Goal: Ask a question

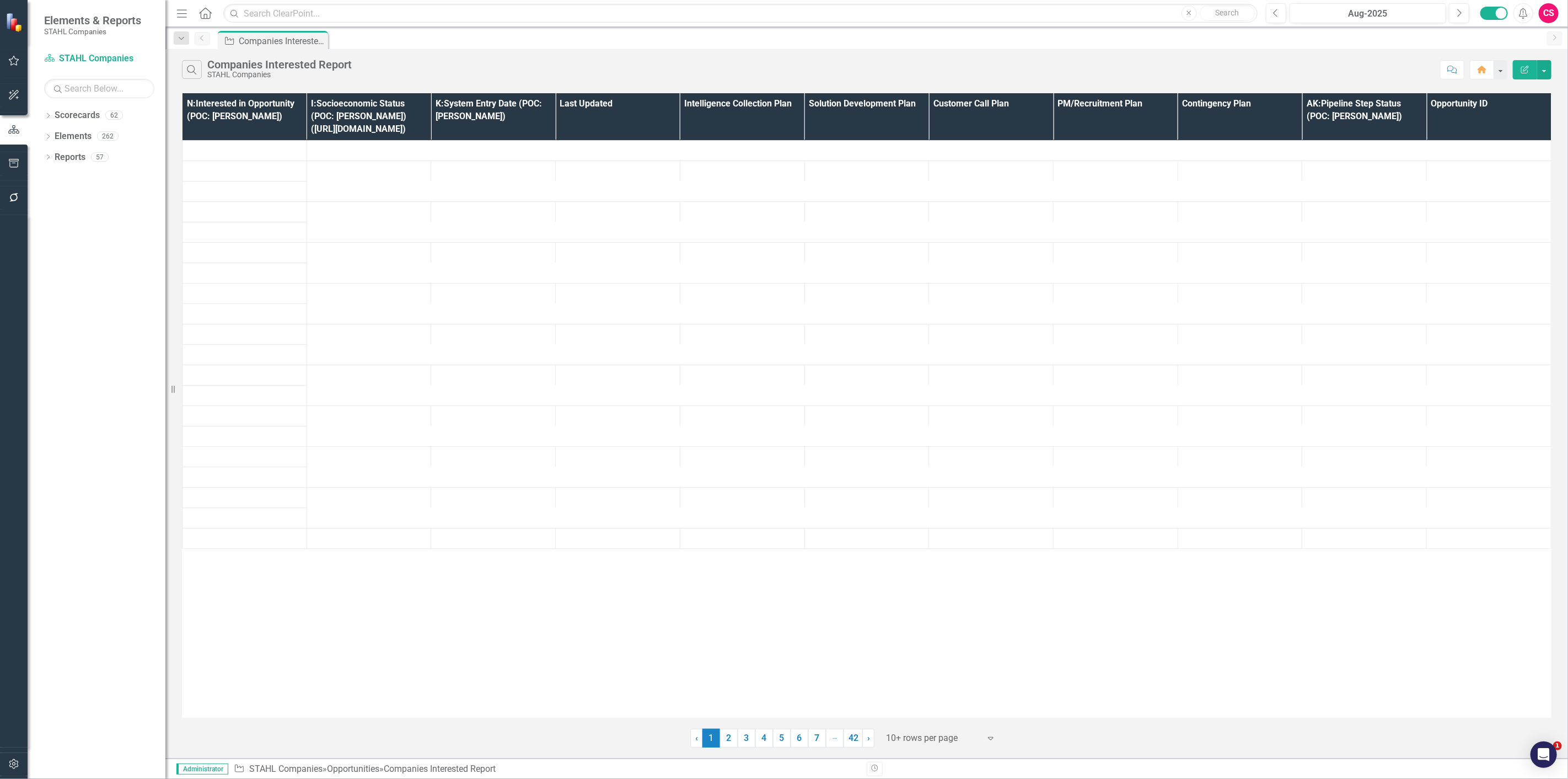
click at [4, 758] on button "button" at bounding box center [14, 764] width 25 height 23
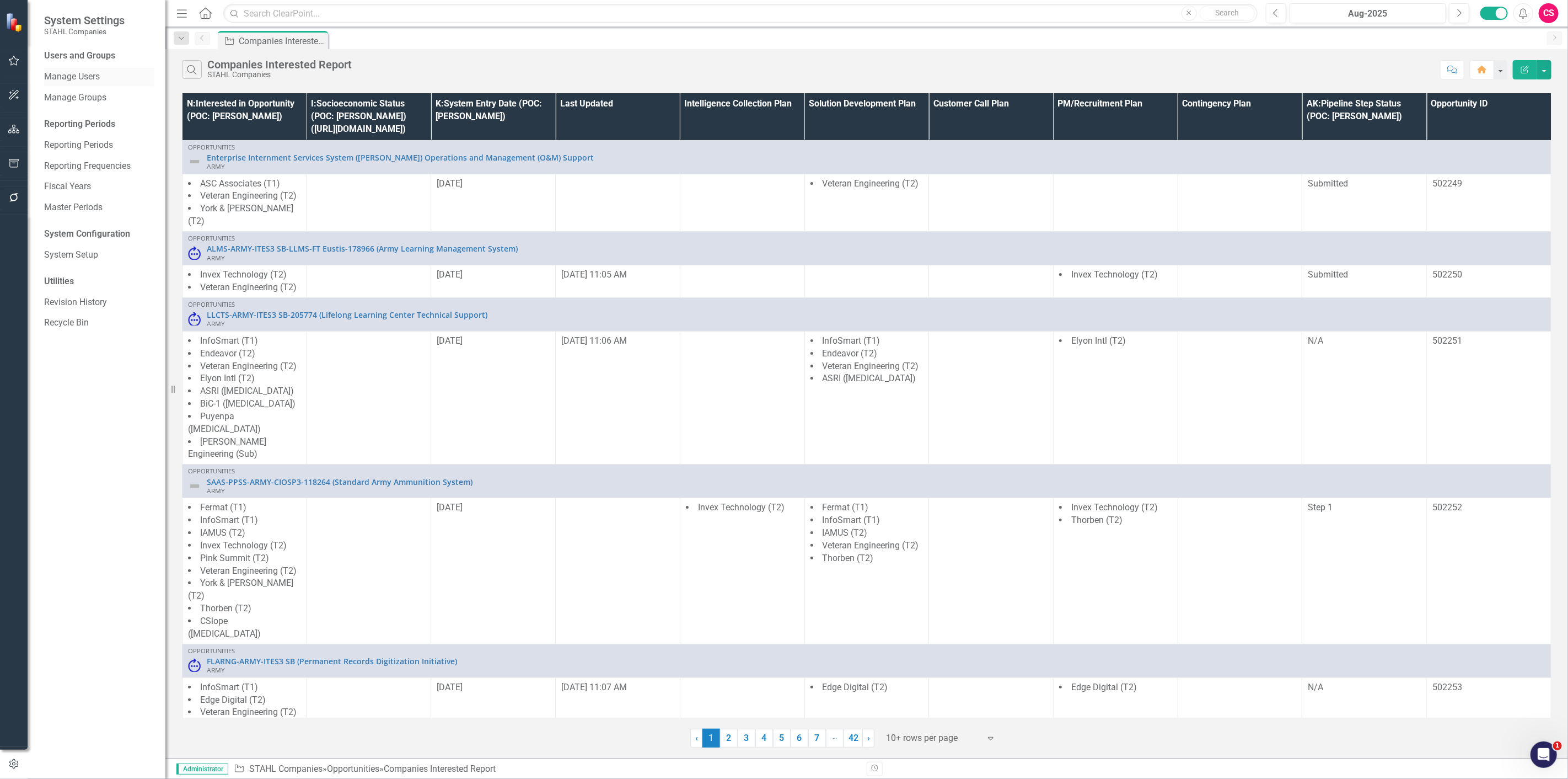
click at [72, 73] on link "Manage Users" at bounding box center [99, 77] width 110 height 13
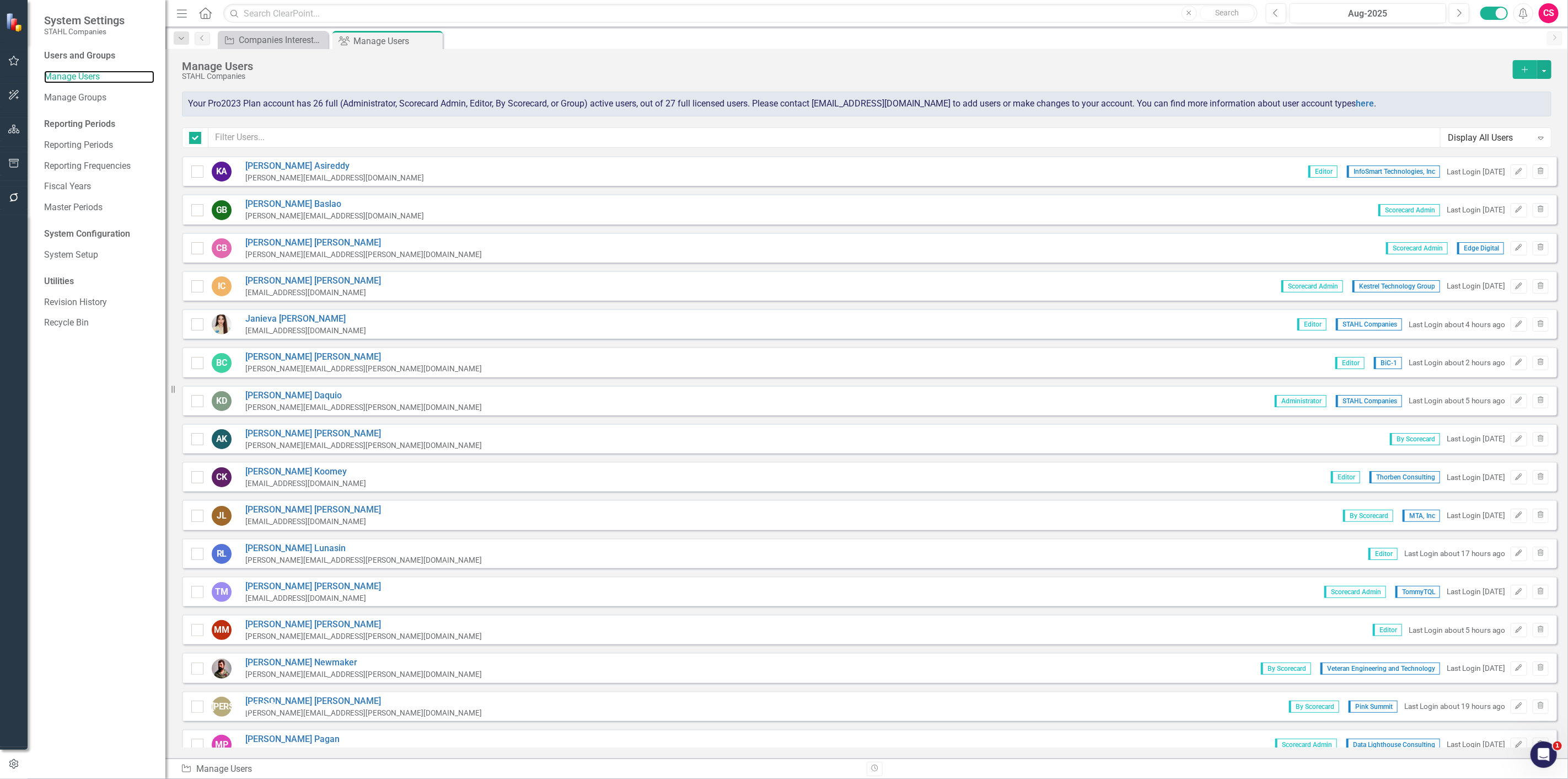
checkbox input "false"
click at [380, 132] on input "text" at bounding box center [824, 138] width 1232 height 21
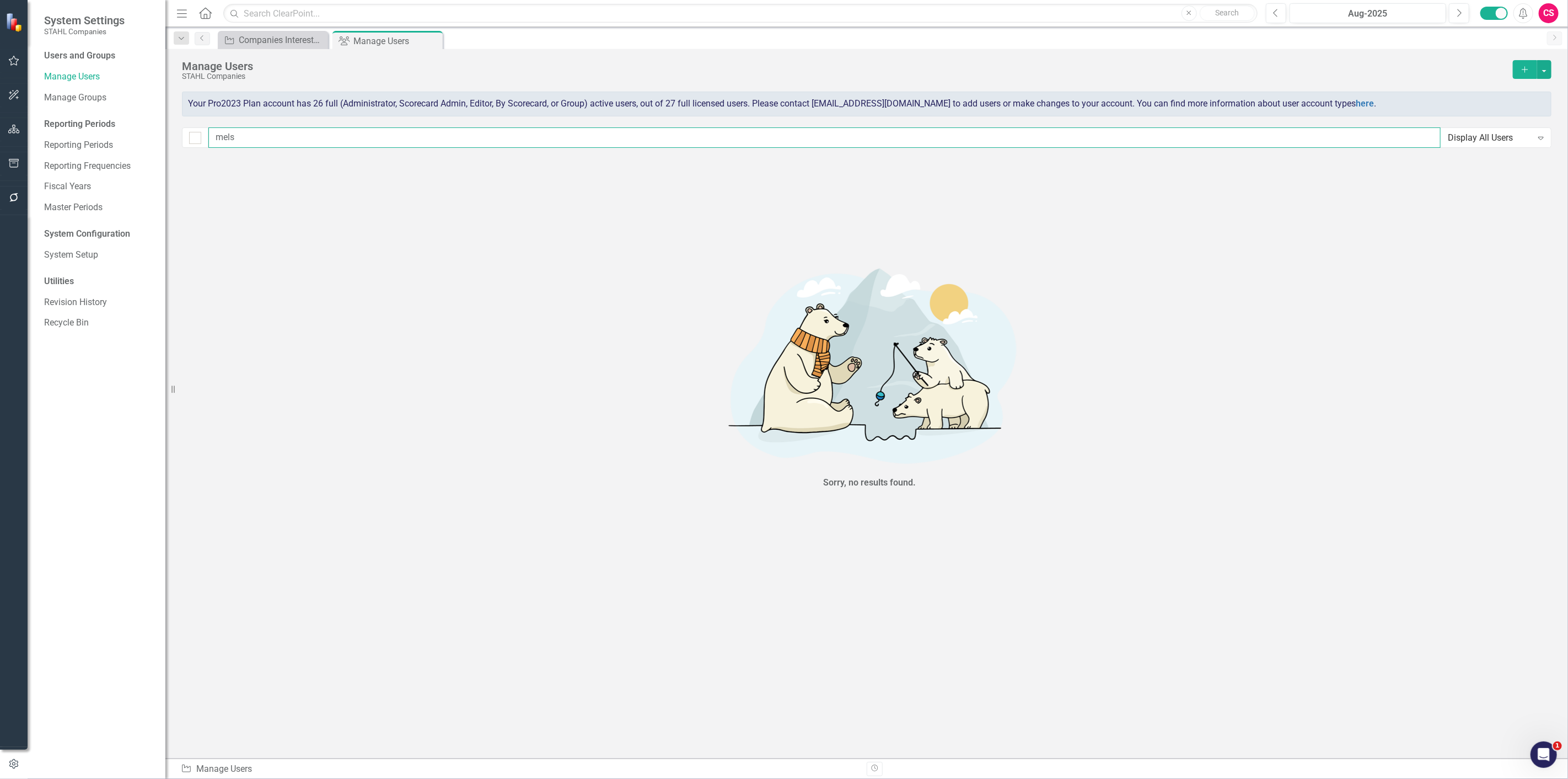
type input "[PERSON_NAME]"
checkbox input "false"
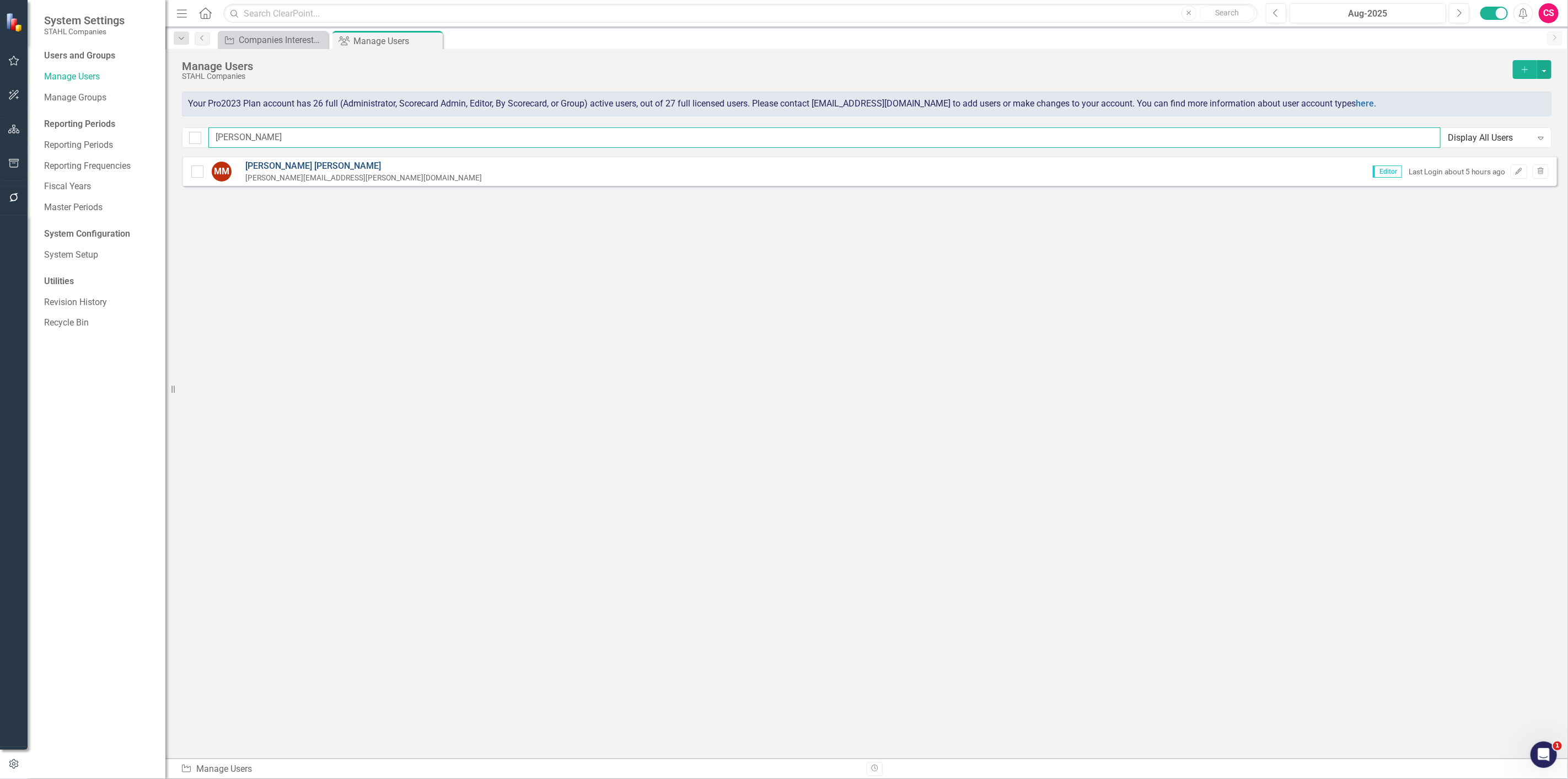
type input "[PERSON_NAME]"
click at [279, 163] on link "[PERSON_NAME] [PERSON_NAME]" at bounding box center [363, 166] width 237 height 13
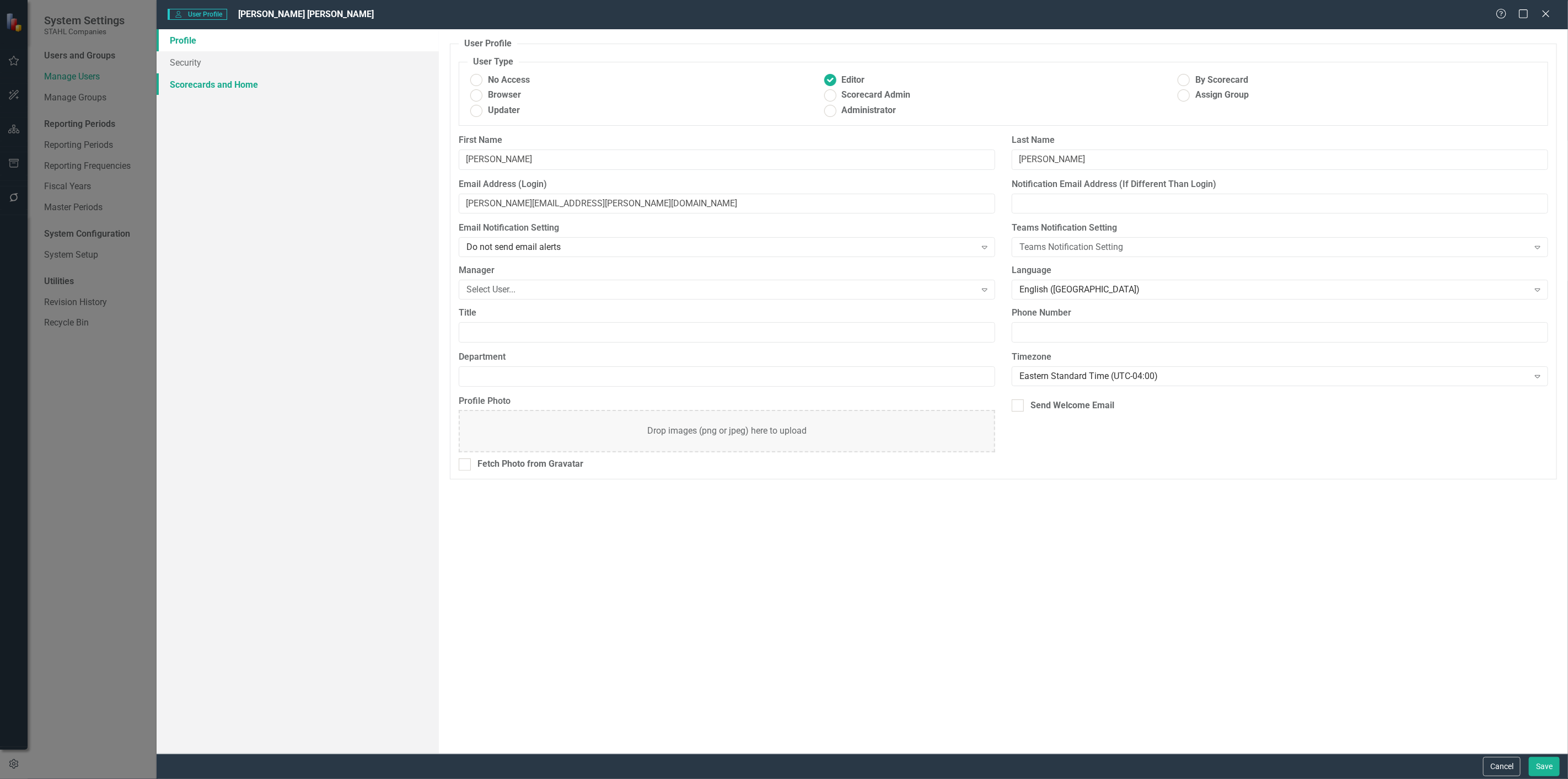
click at [228, 85] on link "Scorecards and Home" at bounding box center [298, 84] width 282 height 22
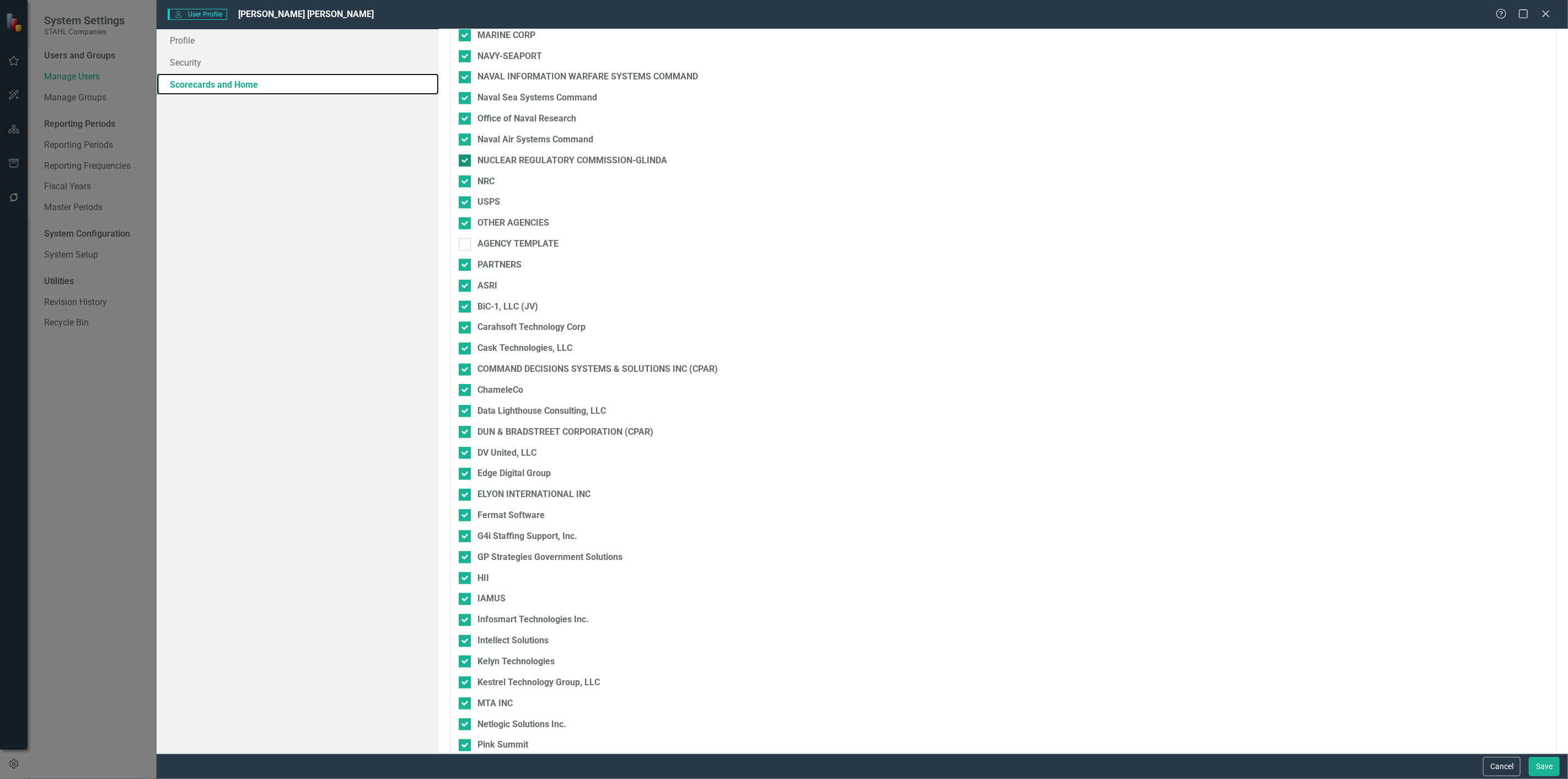
scroll to position [699, 0]
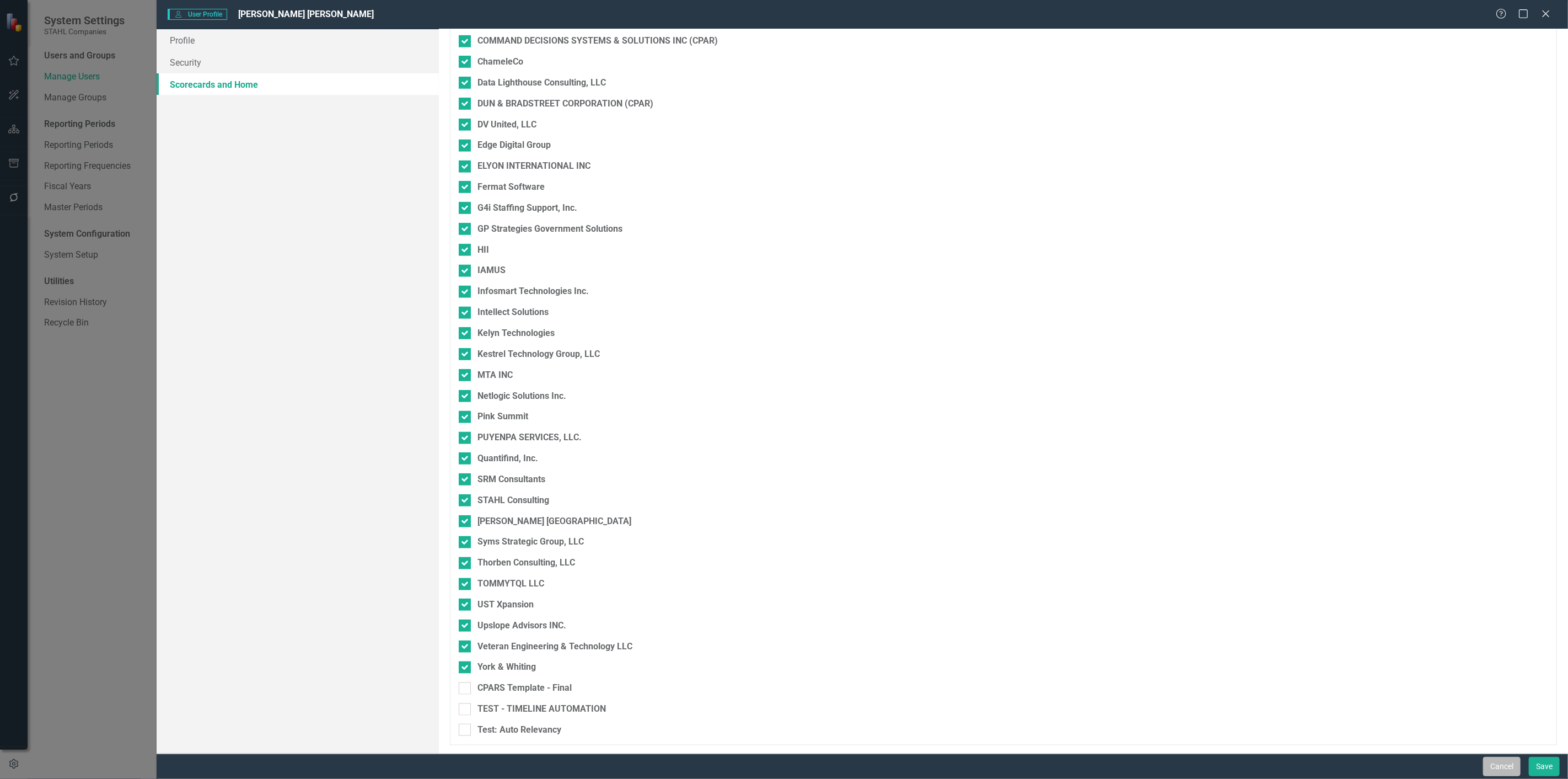
click at [1501, 762] on button "Cancel" at bounding box center [1502, 767] width 38 height 19
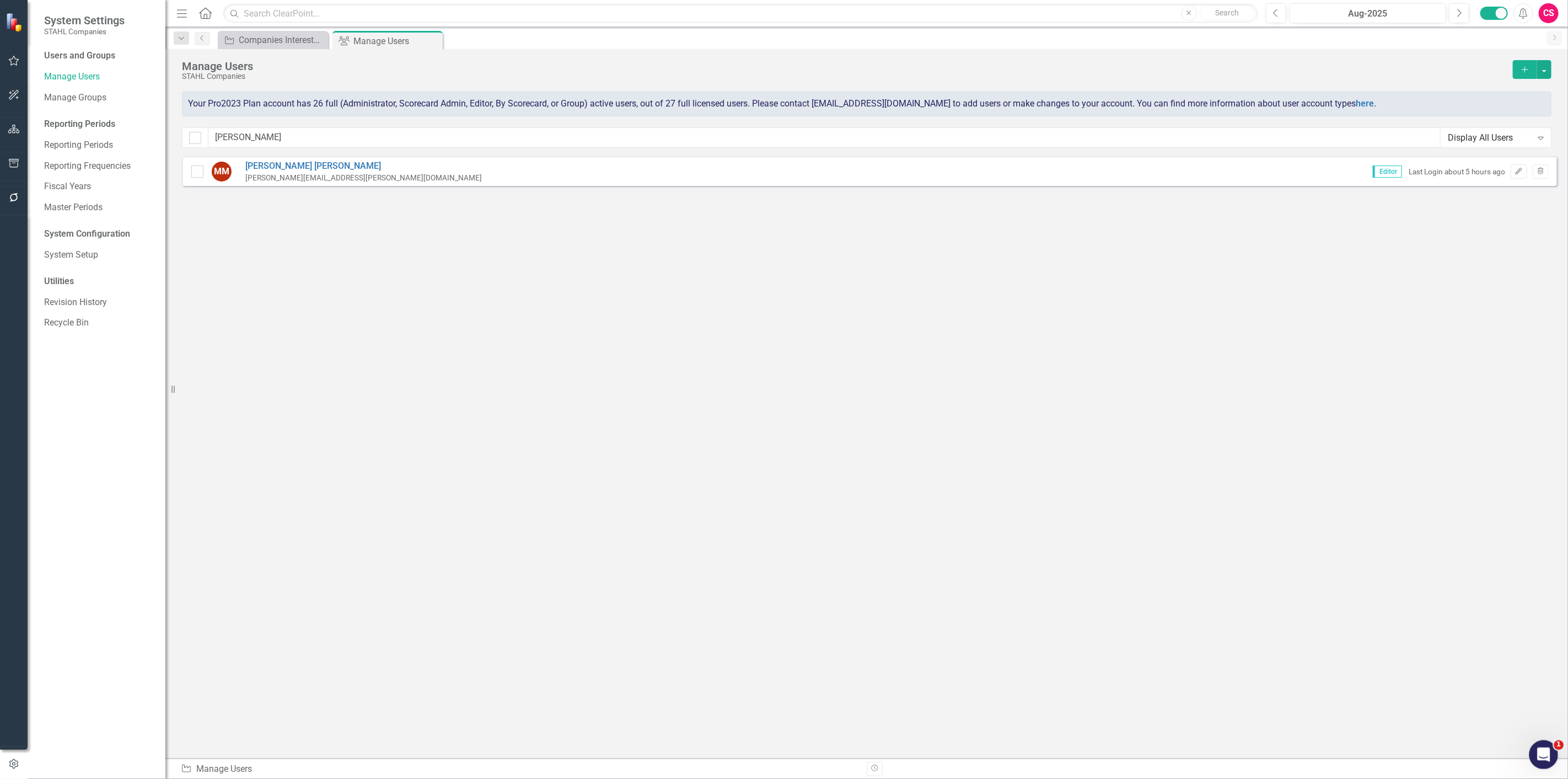
click at [1547, 757] on icon "Open Intercom Messenger" at bounding box center [1542, 753] width 18 height 18
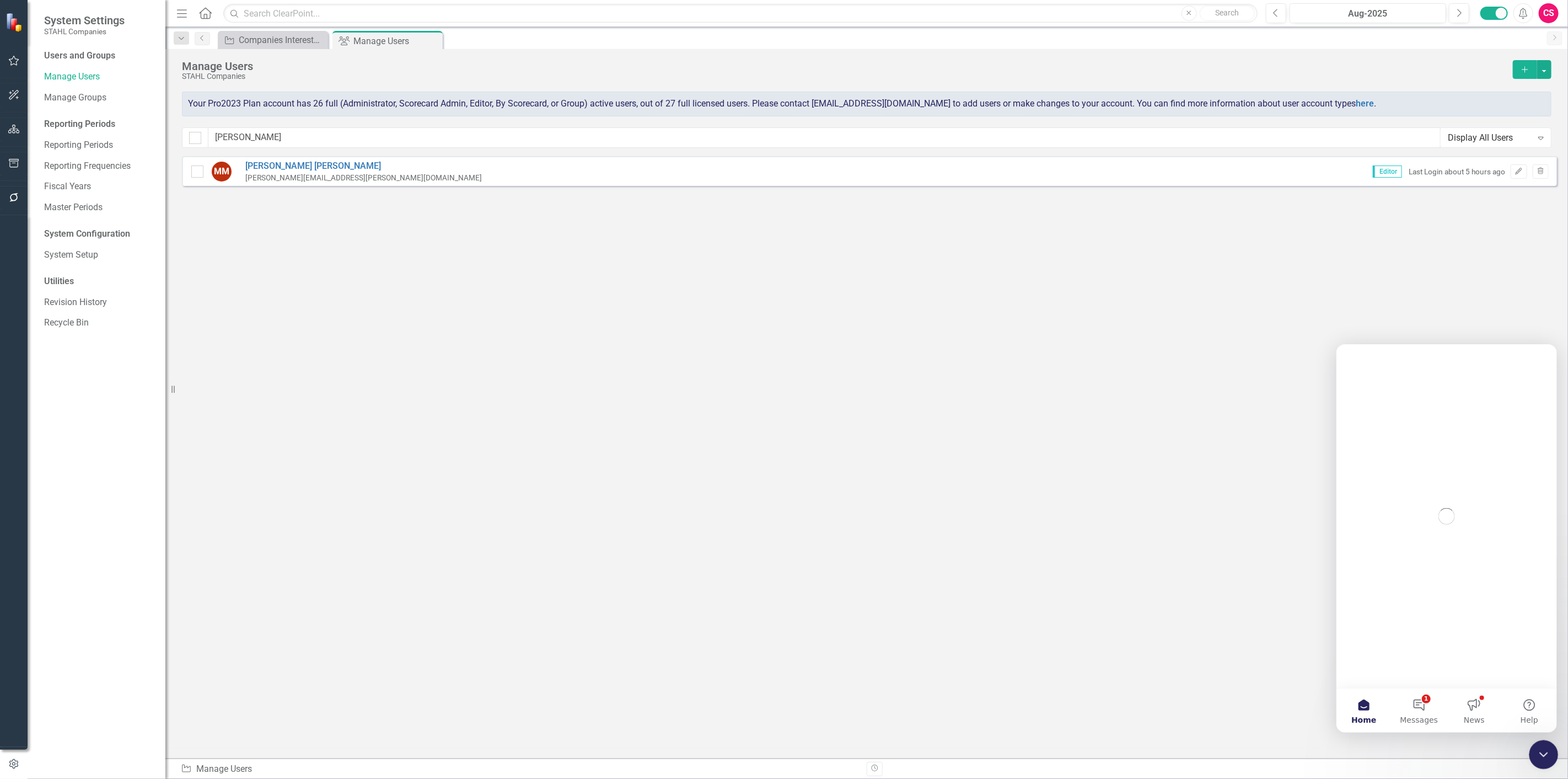
scroll to position [0, 0]
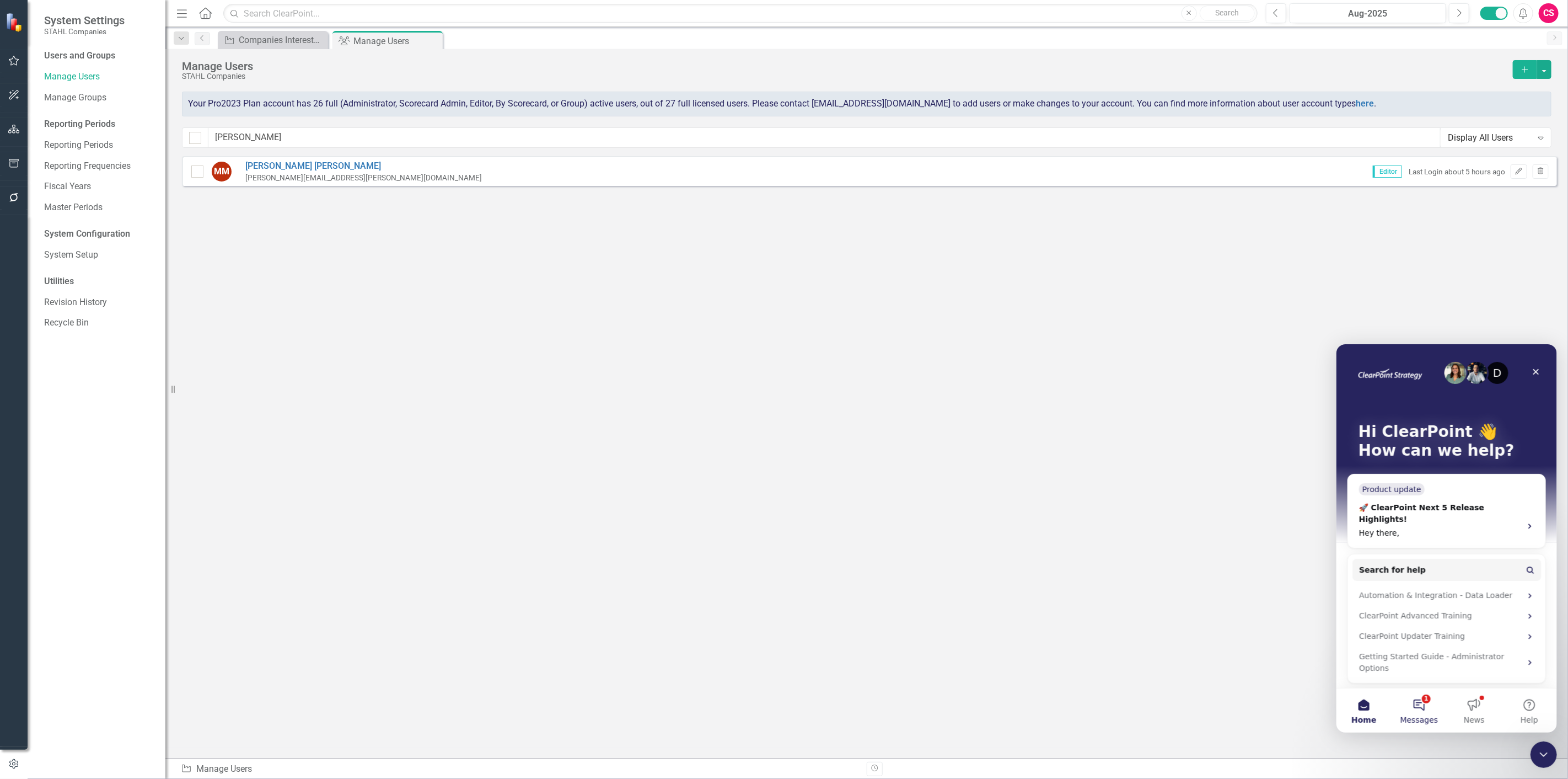
click at [1421, 716] on span "Messages" at bounding box center [1419, 719] width 38 height 8
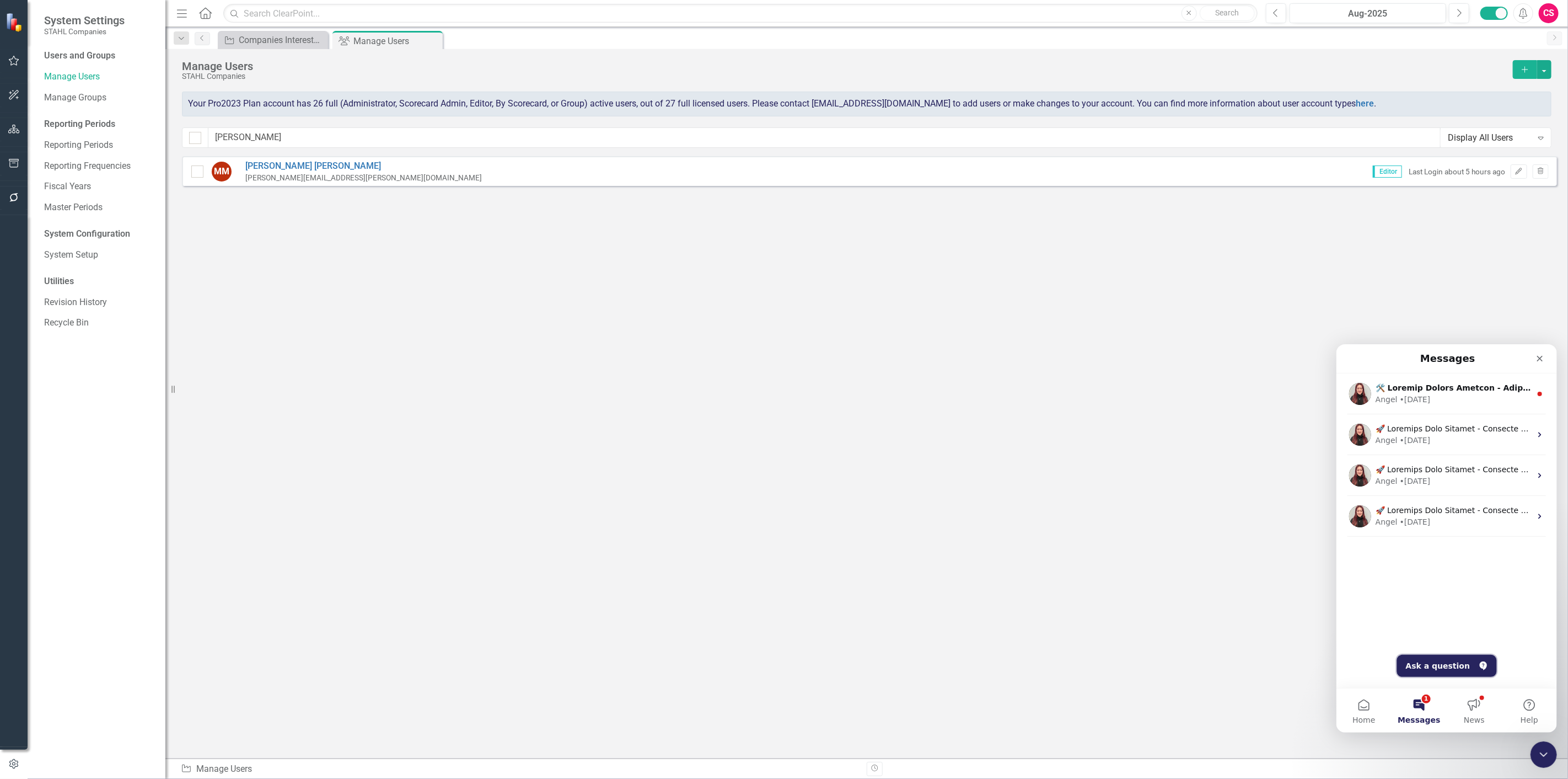
click at [1444, 664] on button "Ask a question" at bounding box center [1446, 665] width 100 height 22
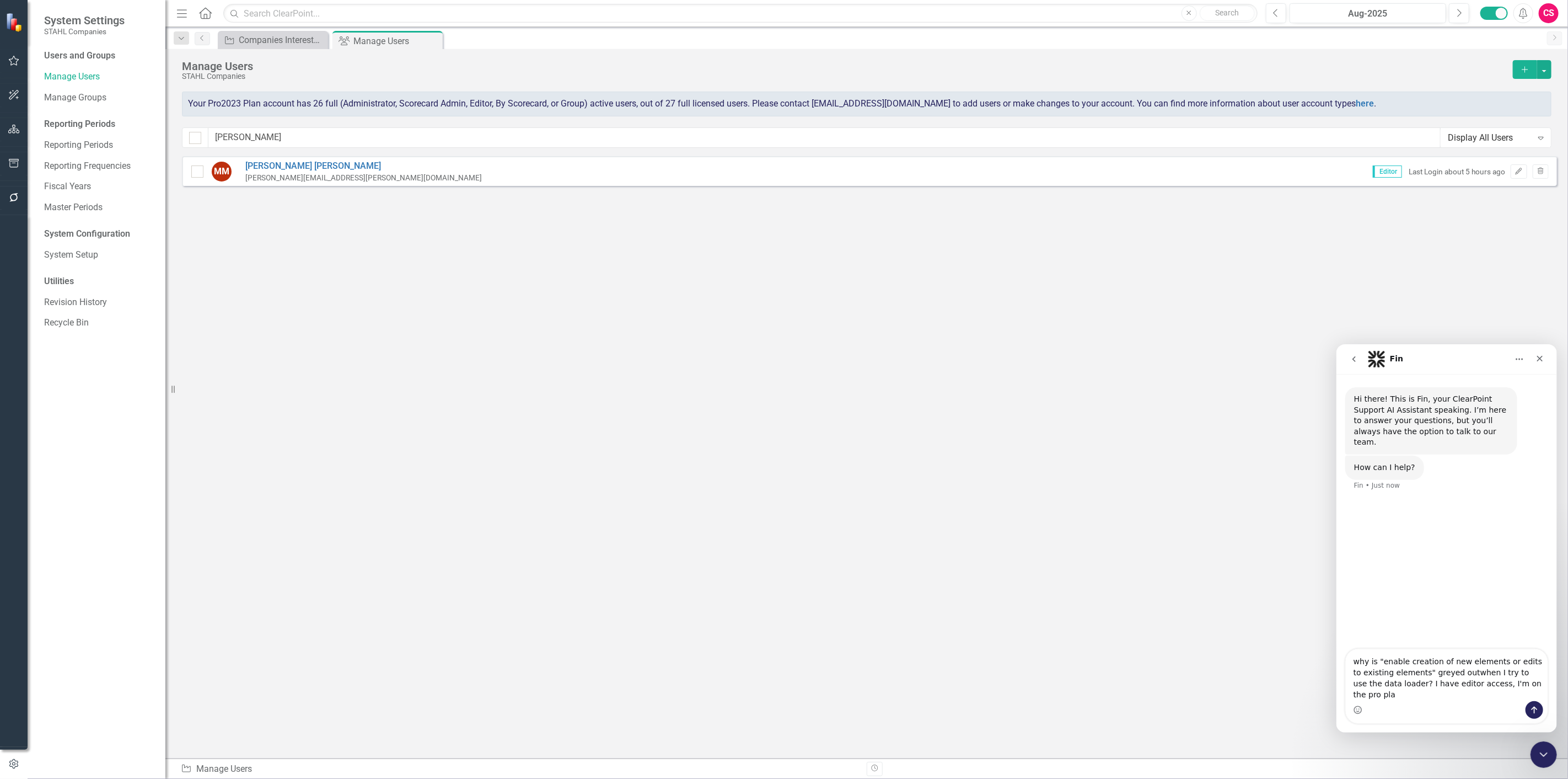
type textarea "why is "enable creation of new elements or edits to existing elements" greyed o…"
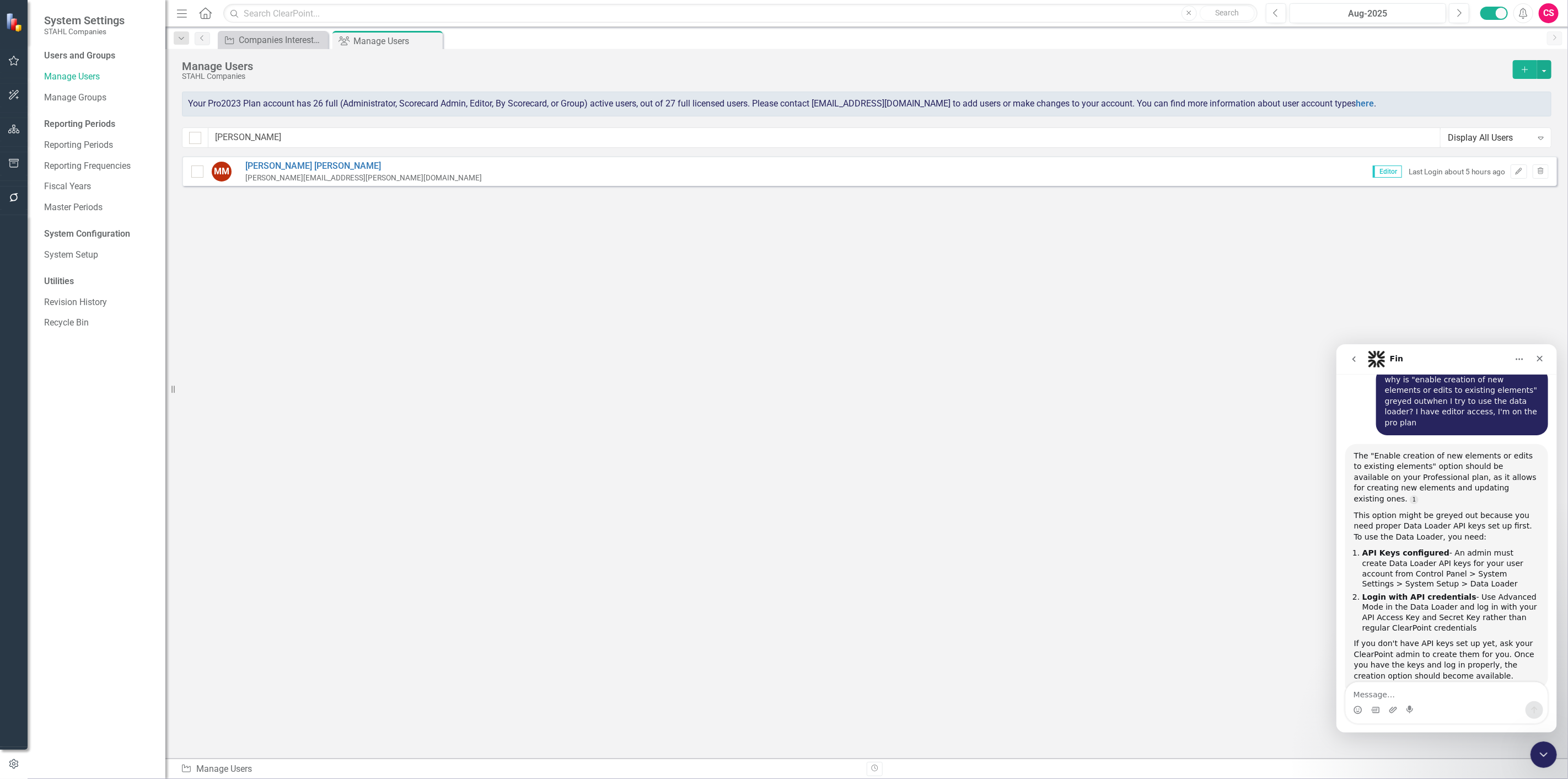
scroll to position [142, 0]
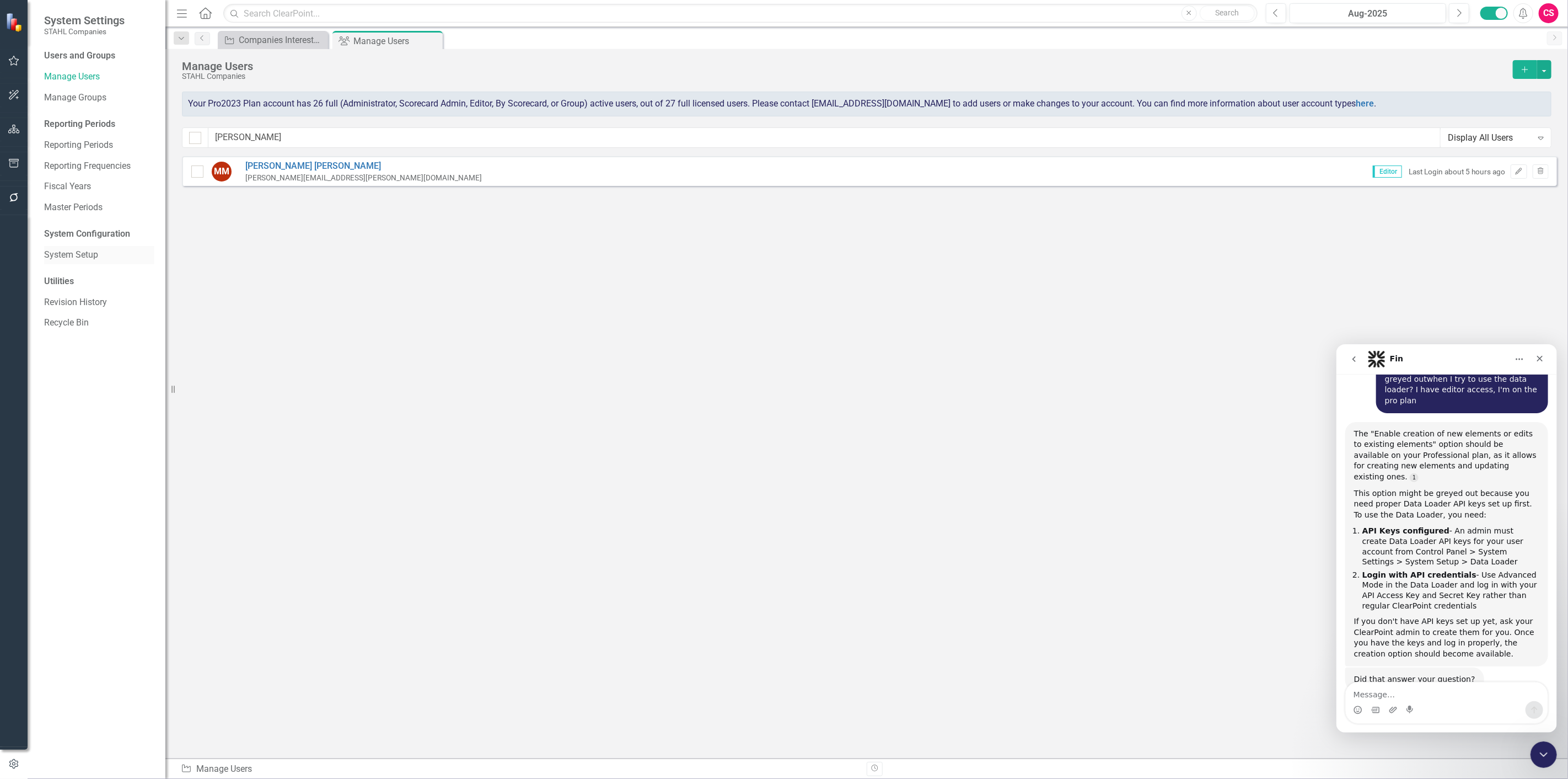
click at [96, 251] on link "System Setup" at bounding box center [99, 255] width 110 height 13
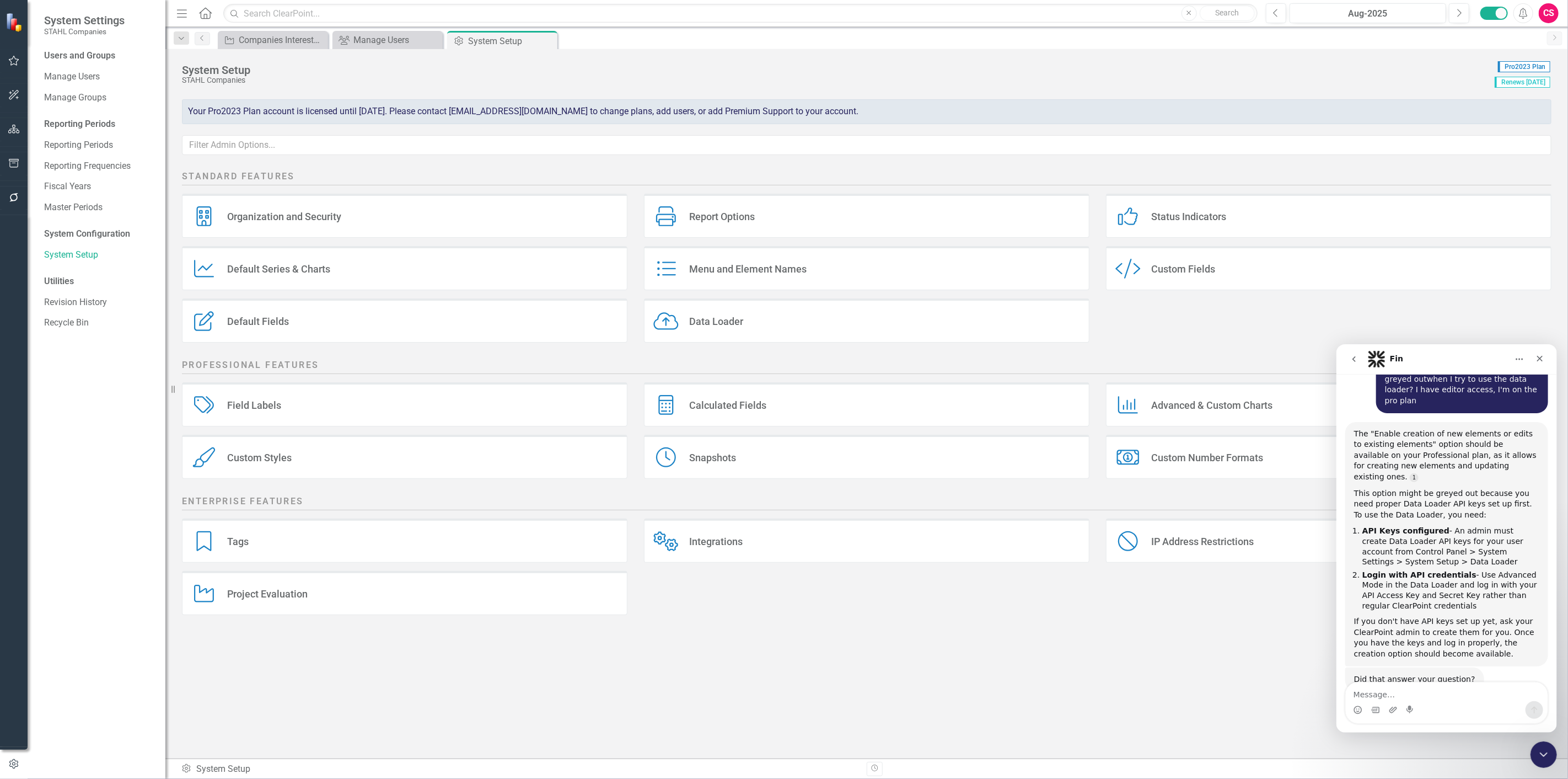
click at [652, 311] on div "Data Loader Data Loader" at bounding box center [867, 320] width 446 height 44
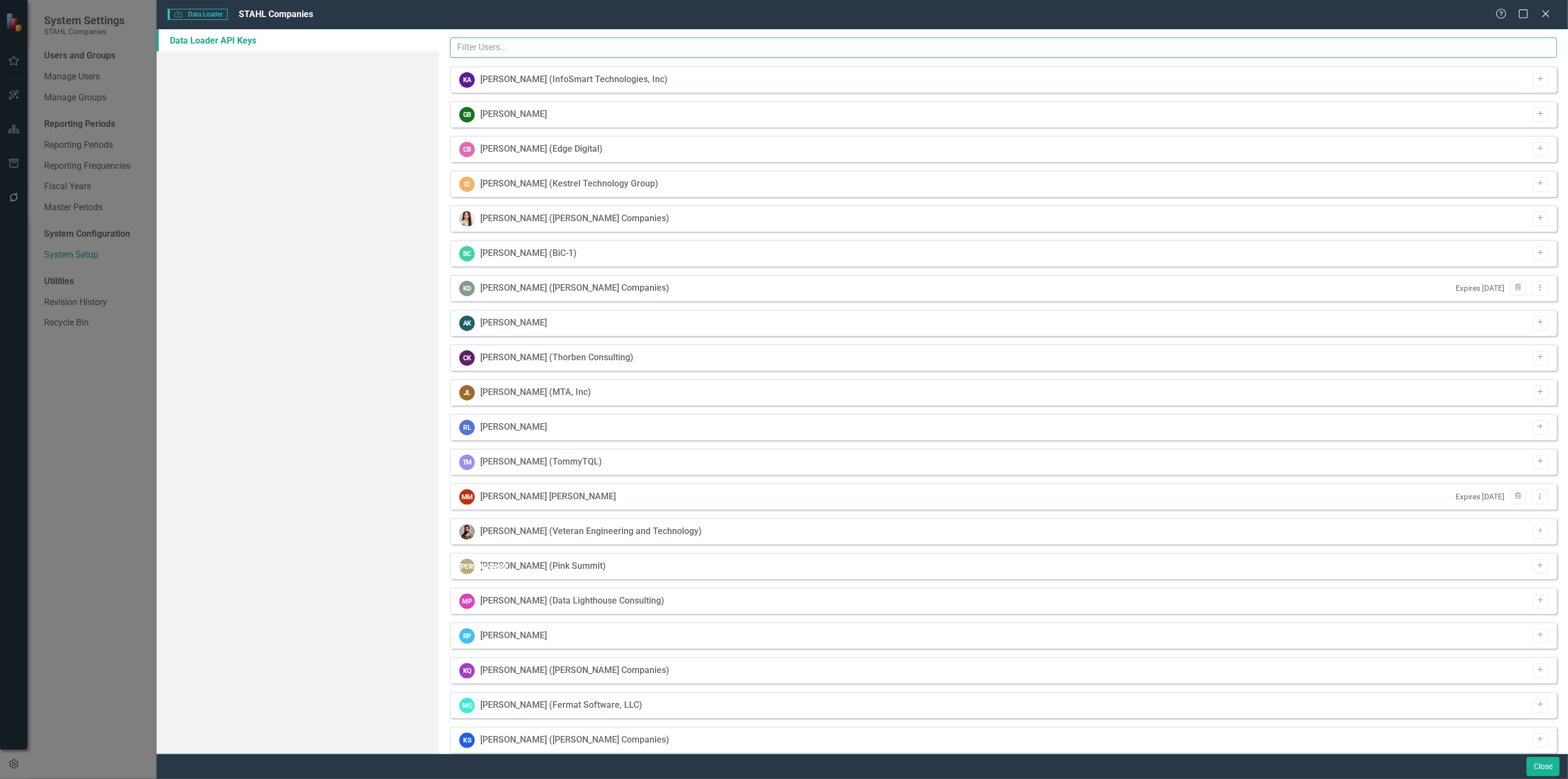
click at [653, 44] on input "text" at bounding box center [1003, 48] width 1107 height 21
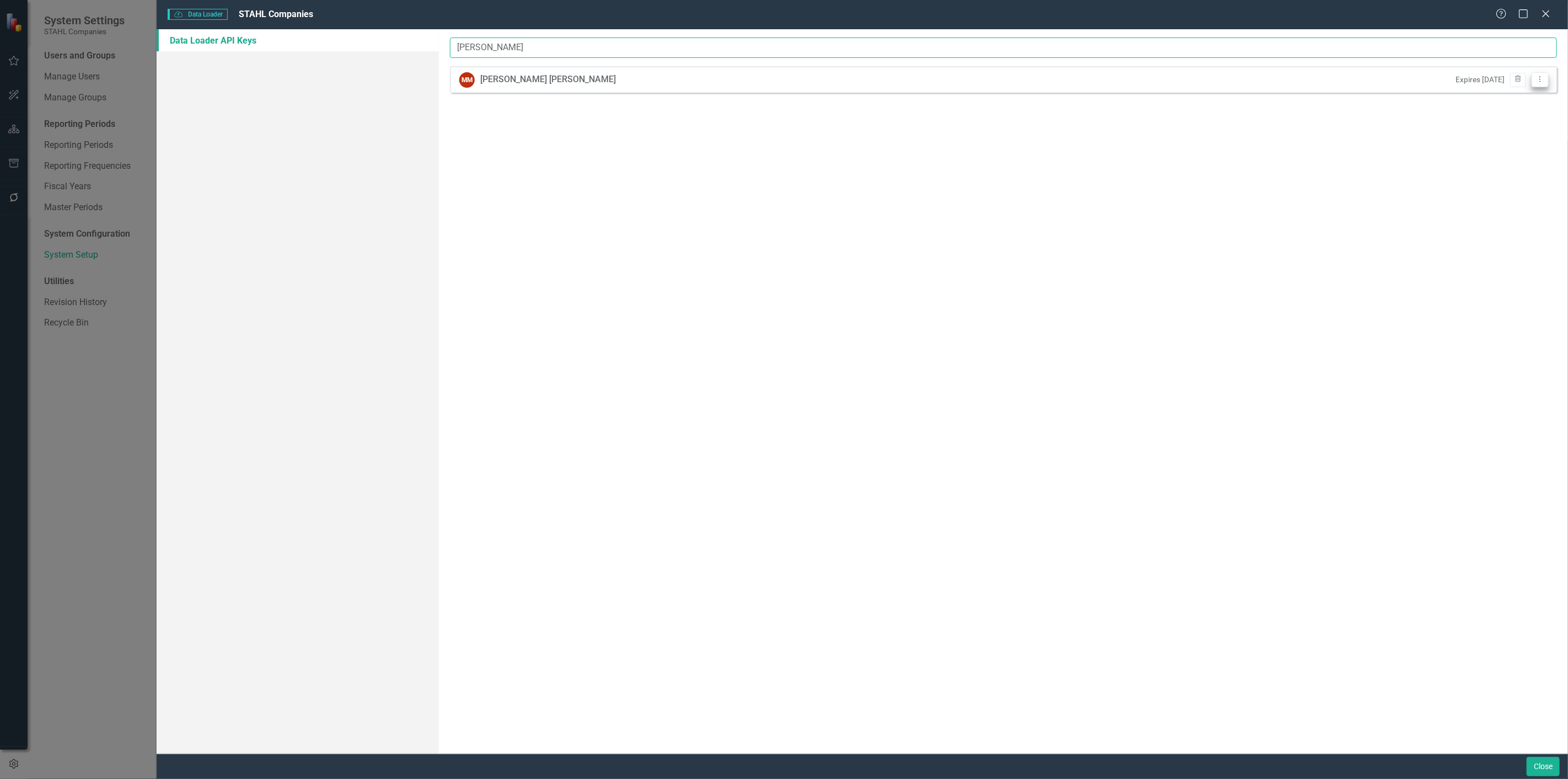
type input "[PERSON_NAME]"
click at [1539, 82] on icon "Dropdown Menu" at bounding box center [1540, 79] width 9 height 7
click at [1477, 265] on div "Hey! It's time to upgrade to ClearPoint Data Loader 2.0. The all new Data Loade…" at bounding box center [1003, 391] width 1129 height 724
click at [1536, 764] on button "Close" at bounding box center [1543, 767] width 33 height 19
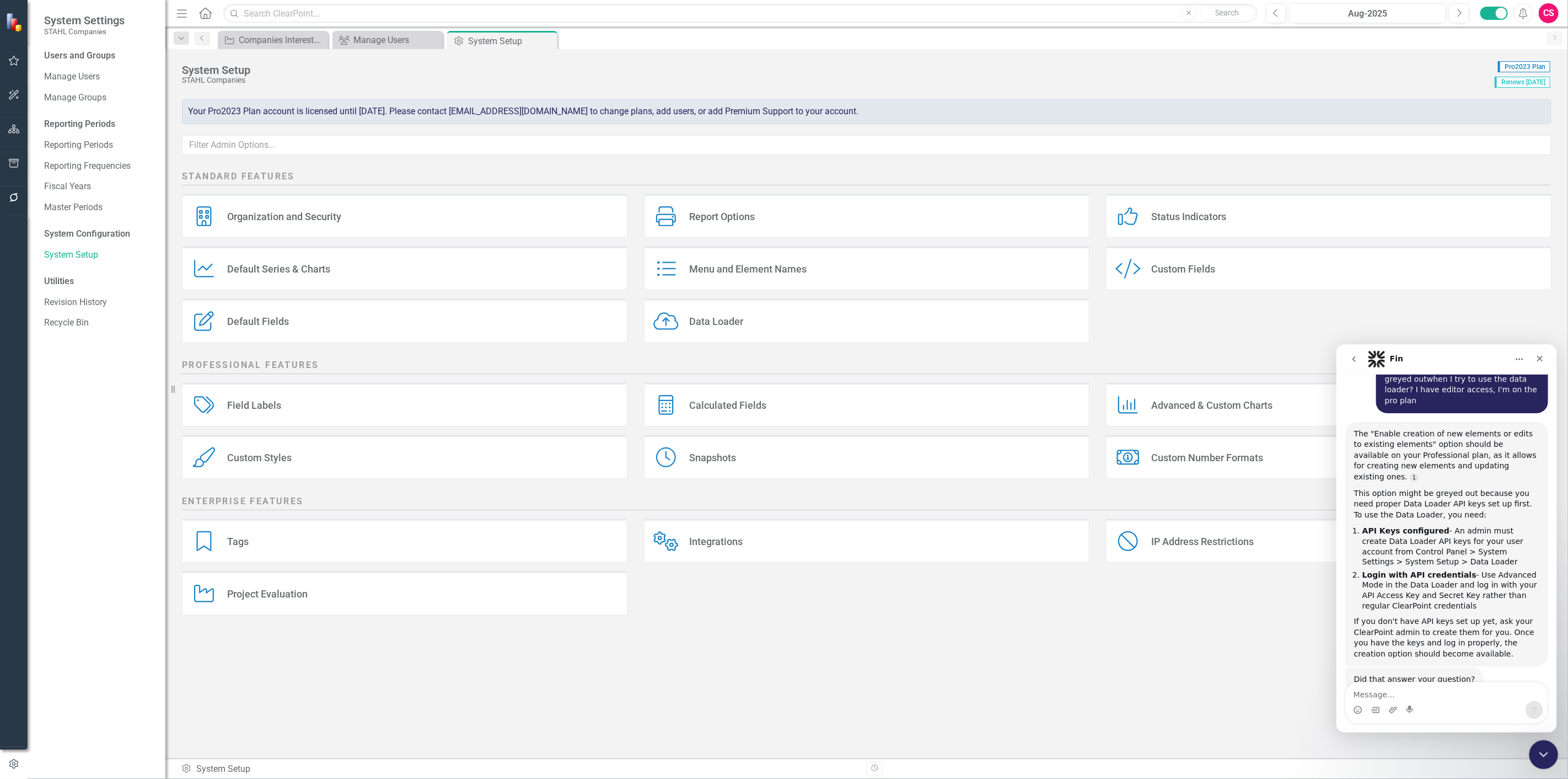
click at [1538, 741] on div "Close Intercom Messenger" at bounding box center [1542, 753] width 26 height 26
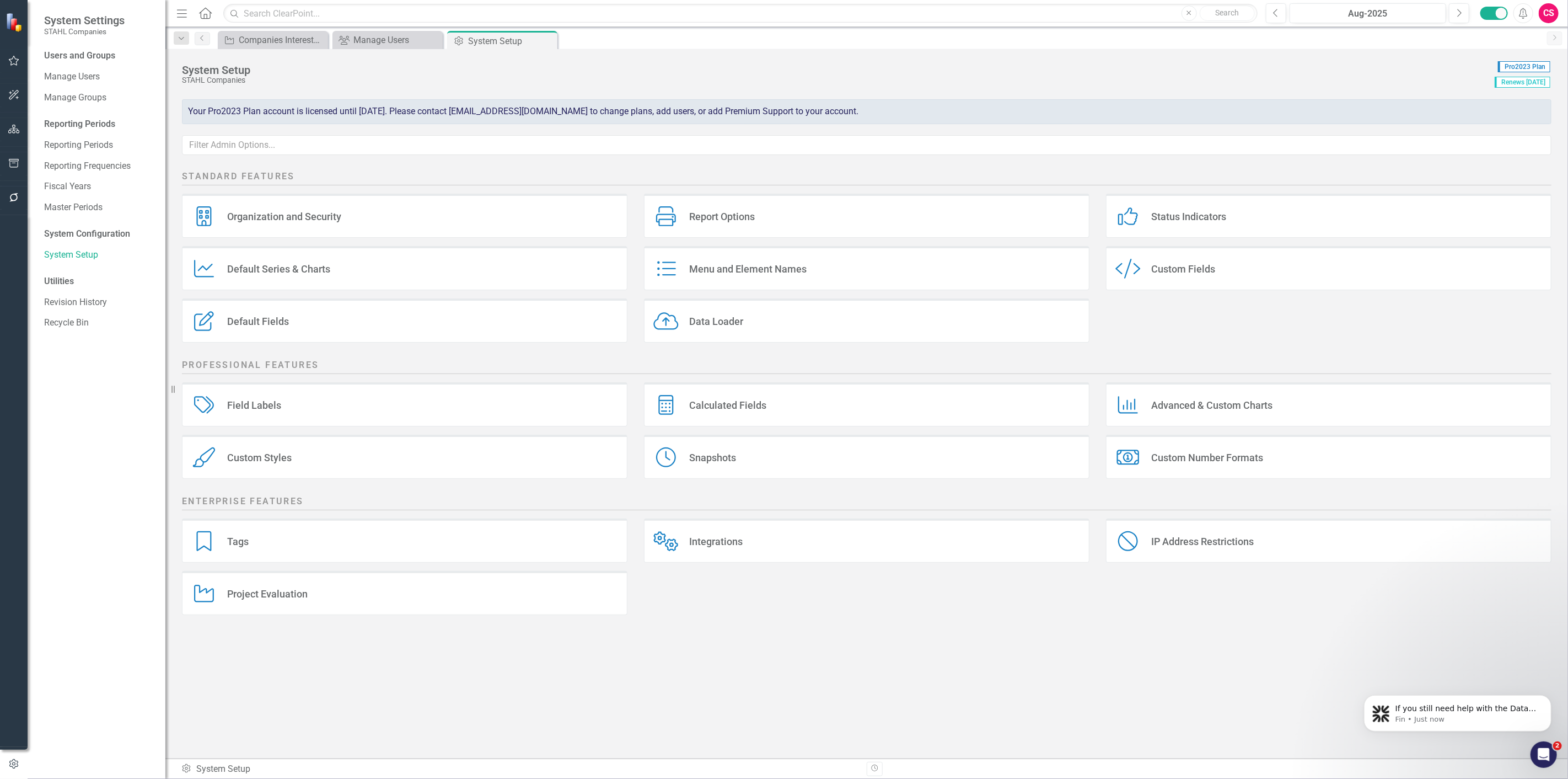
scroll to position [210, 0]
